Goal: Task Accomplishment & Management: Use online tool/utility

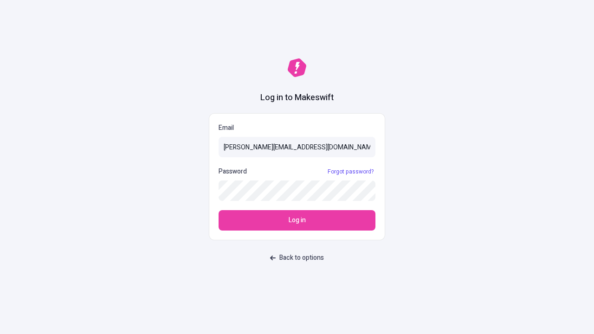
type input "[PERSON_NAME][EMAIL_ADDRESS][DOMAIN_NAME]"
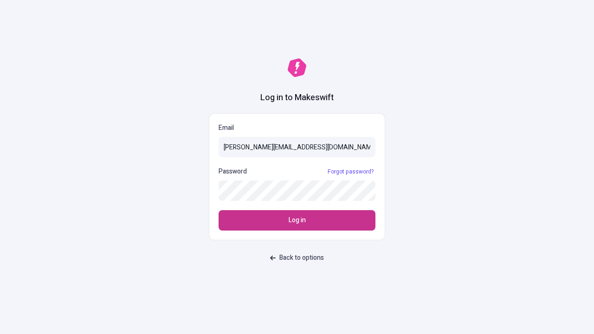
click at [297, 220] on span "Log in" at bounding box center [297, 220] width 17 height 10
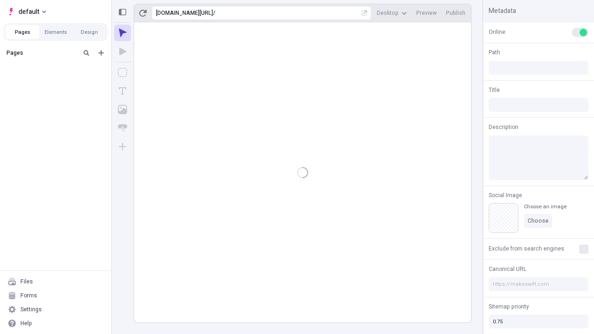
type input "/deep-link-dolores"
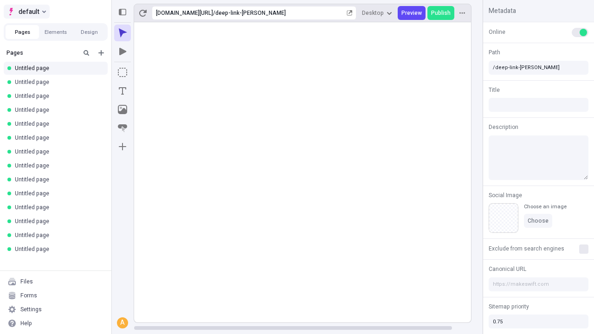
click at [26, 12] on span "default" at bounding box center [29, 11] width 21 height 11
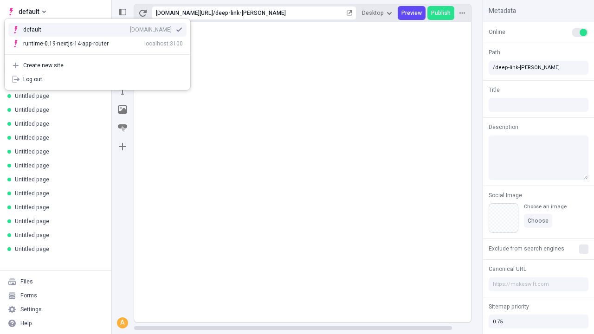
click at [130, 28] on div "qee9k4dy7d.staging.makeswift.site" at bounding box center [151, 29] width 42 height 7
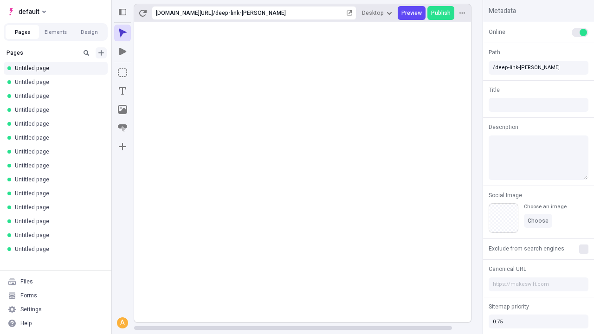
click at [101, 53] on icon "Add new" at bounding box center [101, 53] width 6 height 6
click at [150, 72] on span "Blank page" at bounding box center [156, 71] width 58 height 7
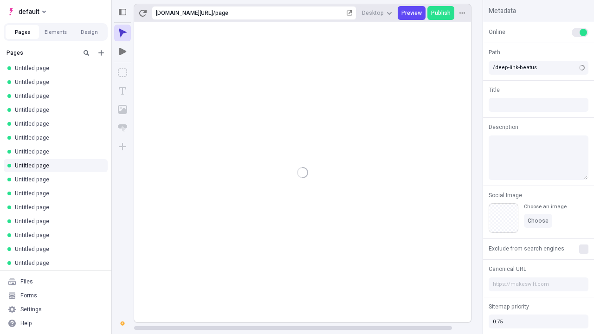
type input "/page"
